Goal: Ask a question: Seek information or help from site administrators or community

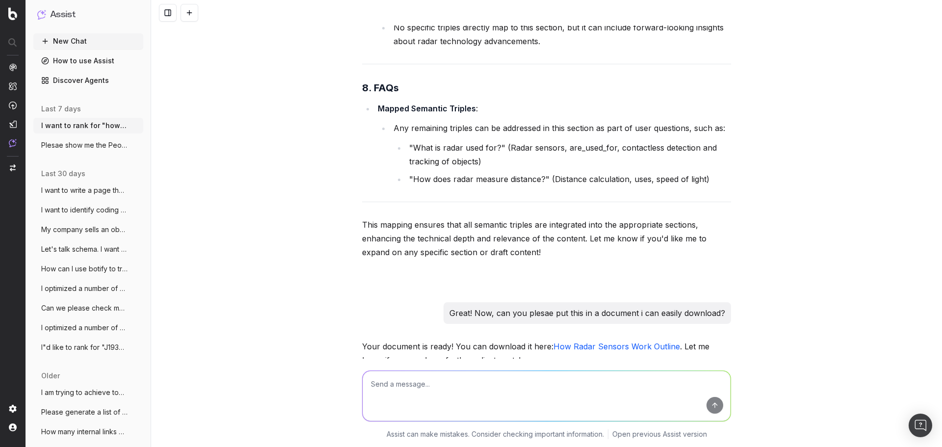
scroll to position [19947, 0]
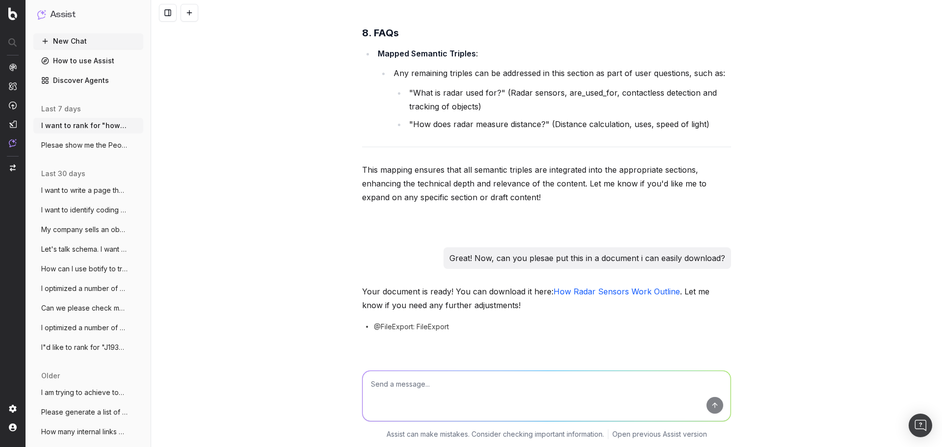
click at [414, 383] on textarea at bounding box center [546, 396] width 368 height 50
paste textarea "How radar sensors work: Technology and application guide Many professionals kno…"
type textarea "Here is my draft for "How radar sensors work." How does it shape up vis a vis t…"
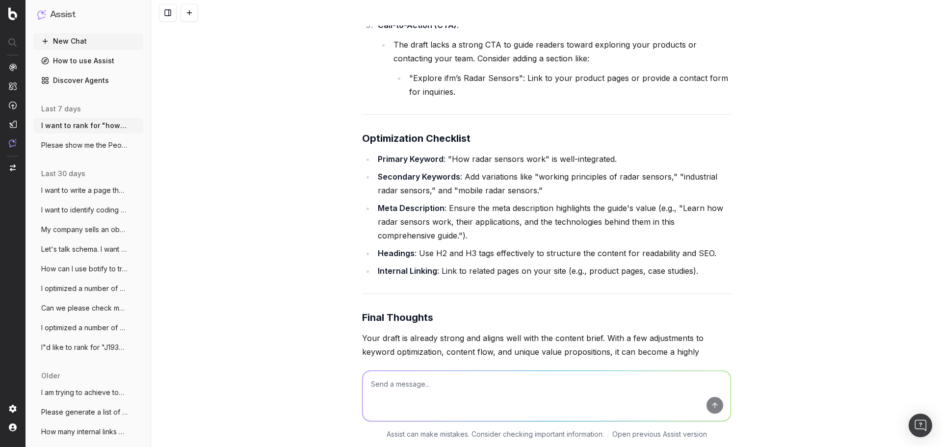
scroll to position [25869, 0]
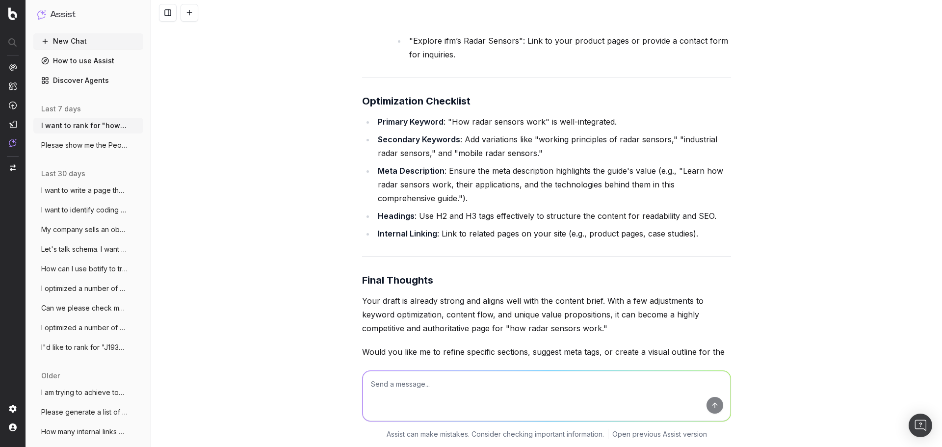
click at [411, 384] on textarea at bounding box center [546, 396] width 368 height 50
type textarea "great, thanks! Can you plesae provide the primary and seconday keywords we iden…"
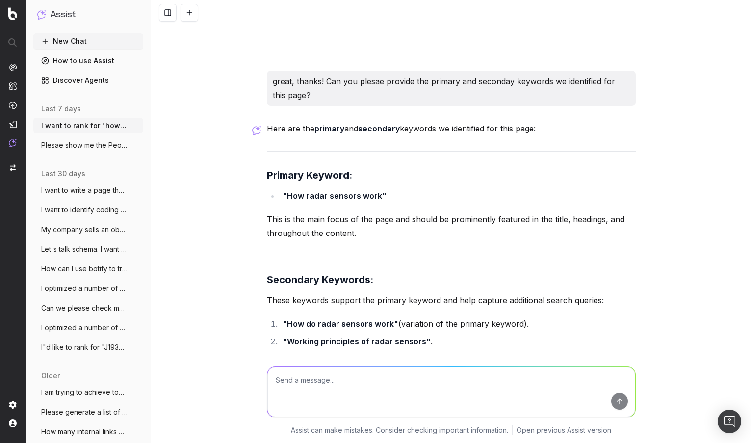
scroll to position [26229, 0]
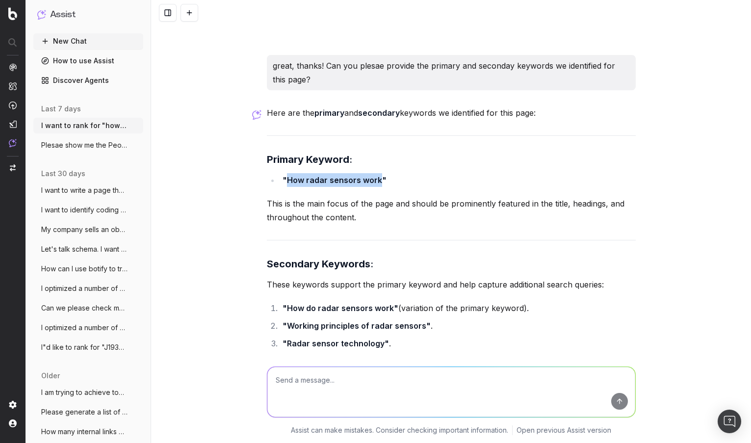
drag, startPoint x: 376, startPoint y: 122, endPoint x: 283, endPoint y: 127, distance: 92.8
click at [283, 175] on strong ""How radar sensors work"" at bounding box center [334, 180] width 104 height 10
copy strong "How radar sensors work"
drag, startPoint x: 386, startPoint y: 251, endPoint x: 281, endPoint y: 252, distance: 105.0
click at [282, 303] on strong ""How do radar sensors work"" at bounding box center [340, 308] width 116 height 10
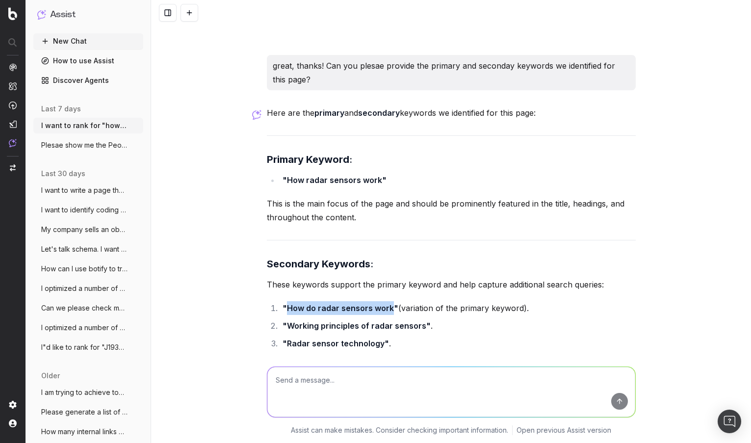
copy strong "How do radar sensors work"
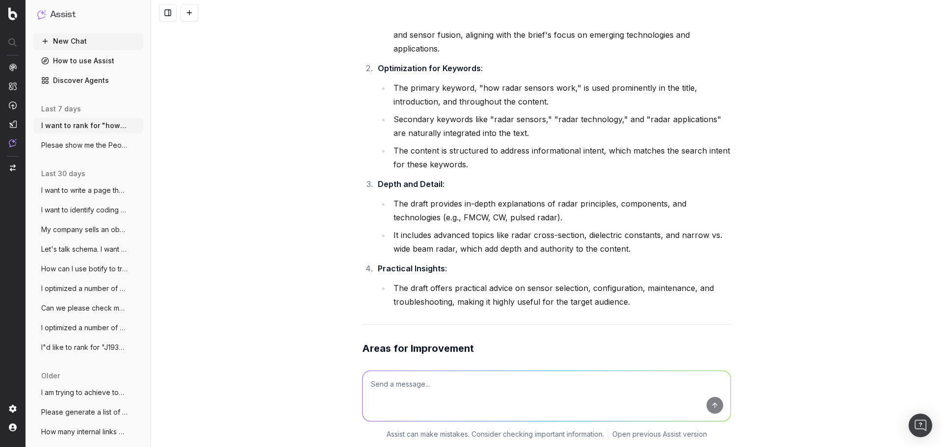
scroll to position [24807, 0]
